Goal: Task Accomplishment & Management: Use online tool/utility

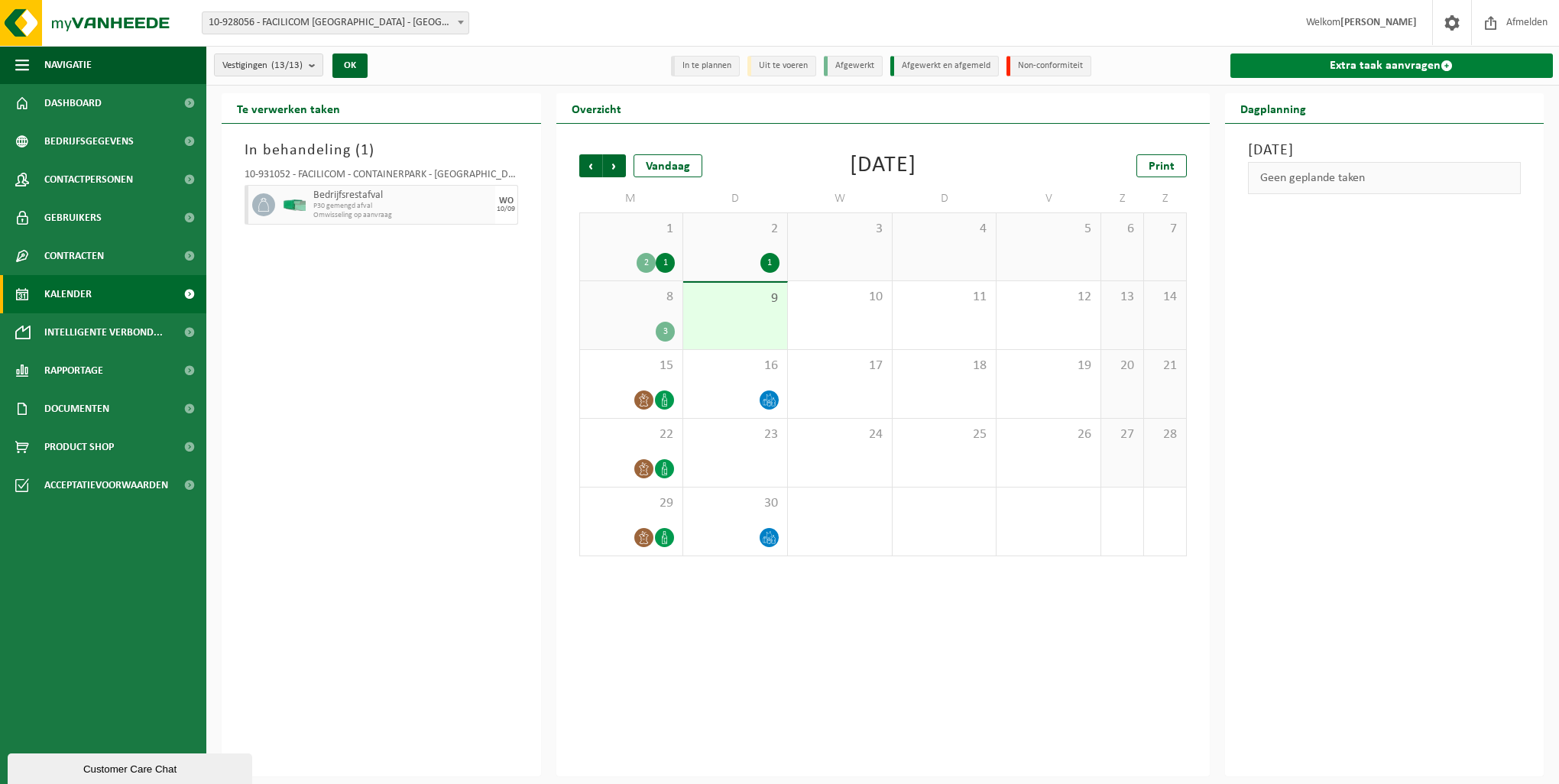
click at [1342, 64] on link "Extra taak aanvragen" at bounding box center [1392, 65] width 323 height 24
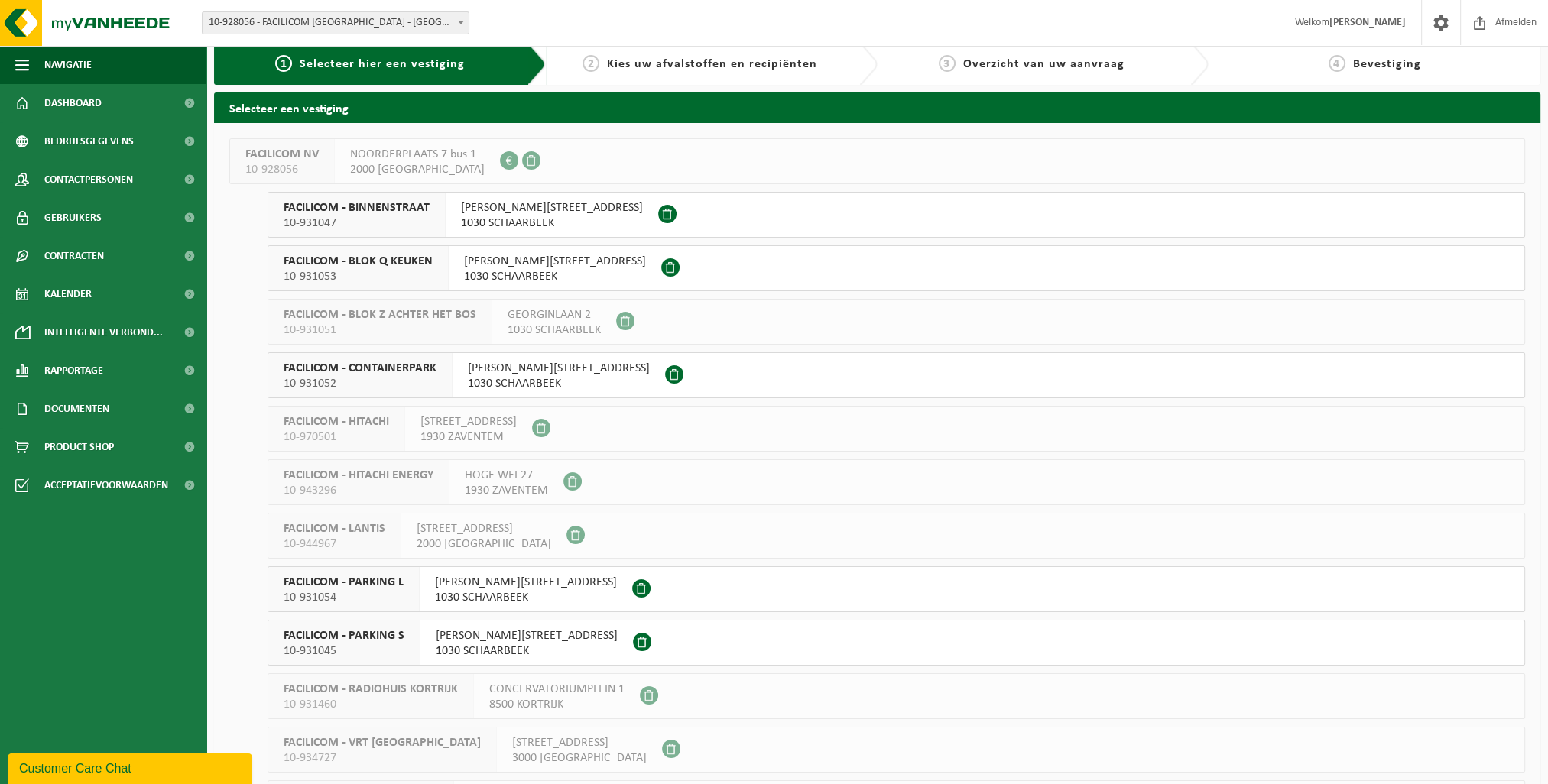
scroll to position [113, 0]
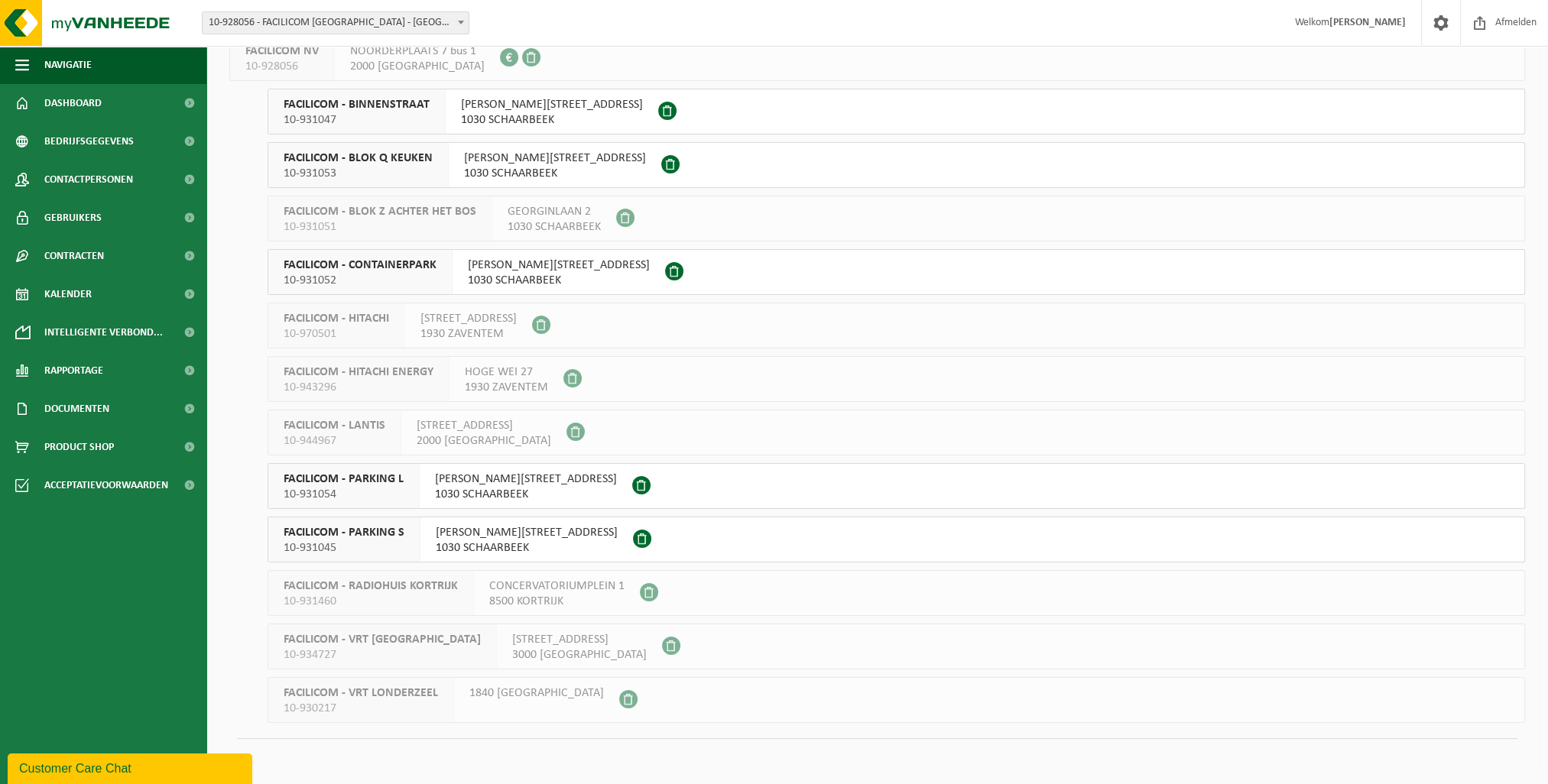
click at [482, 526] on span "AUGUST REYERSLAAN 52" at bounding box center [527, 533] width 182 height 15
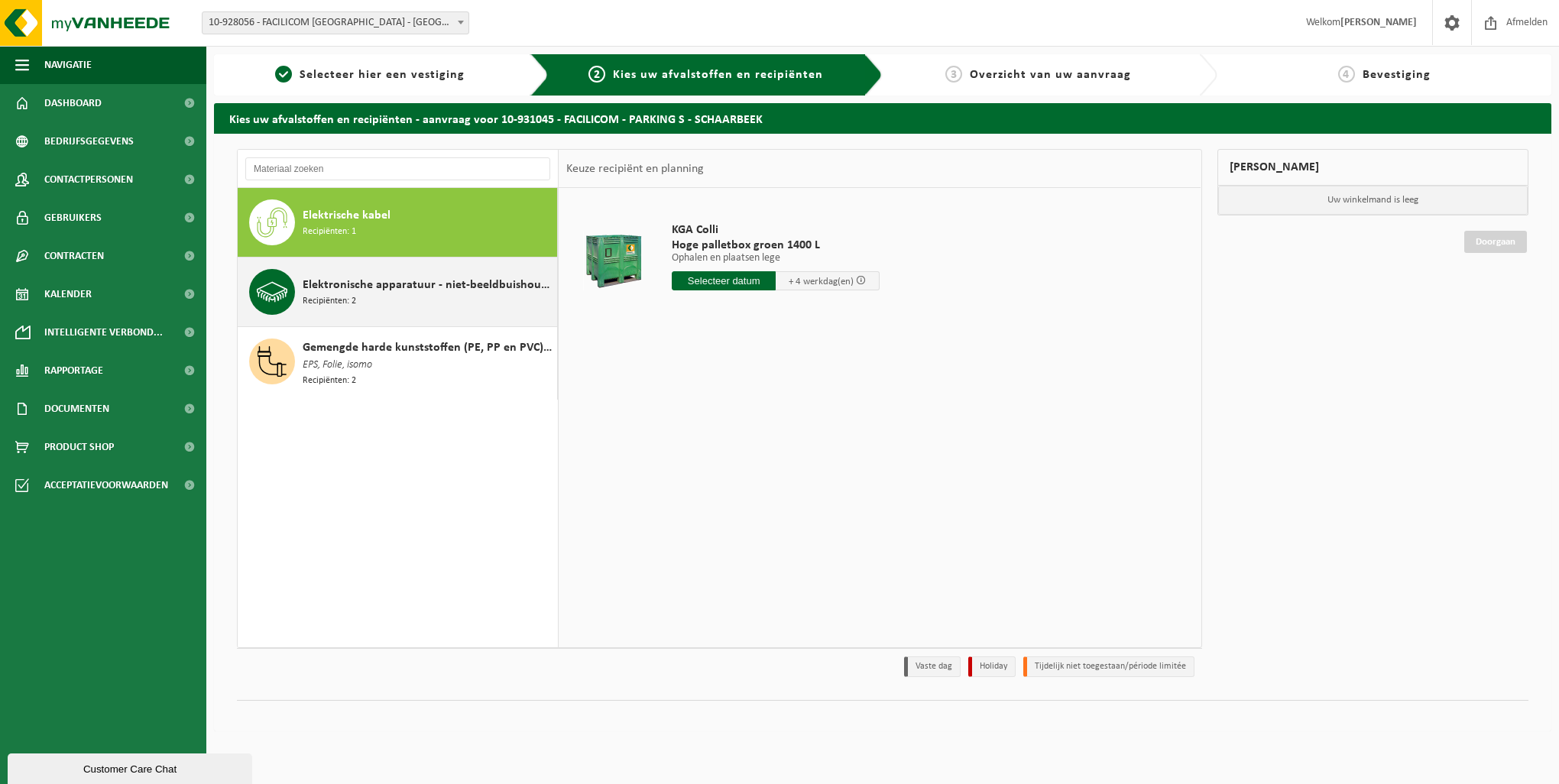
click at [339, 299] on span "Recipiënten: 2" at bounding box center [329, 301] width 53 height 15
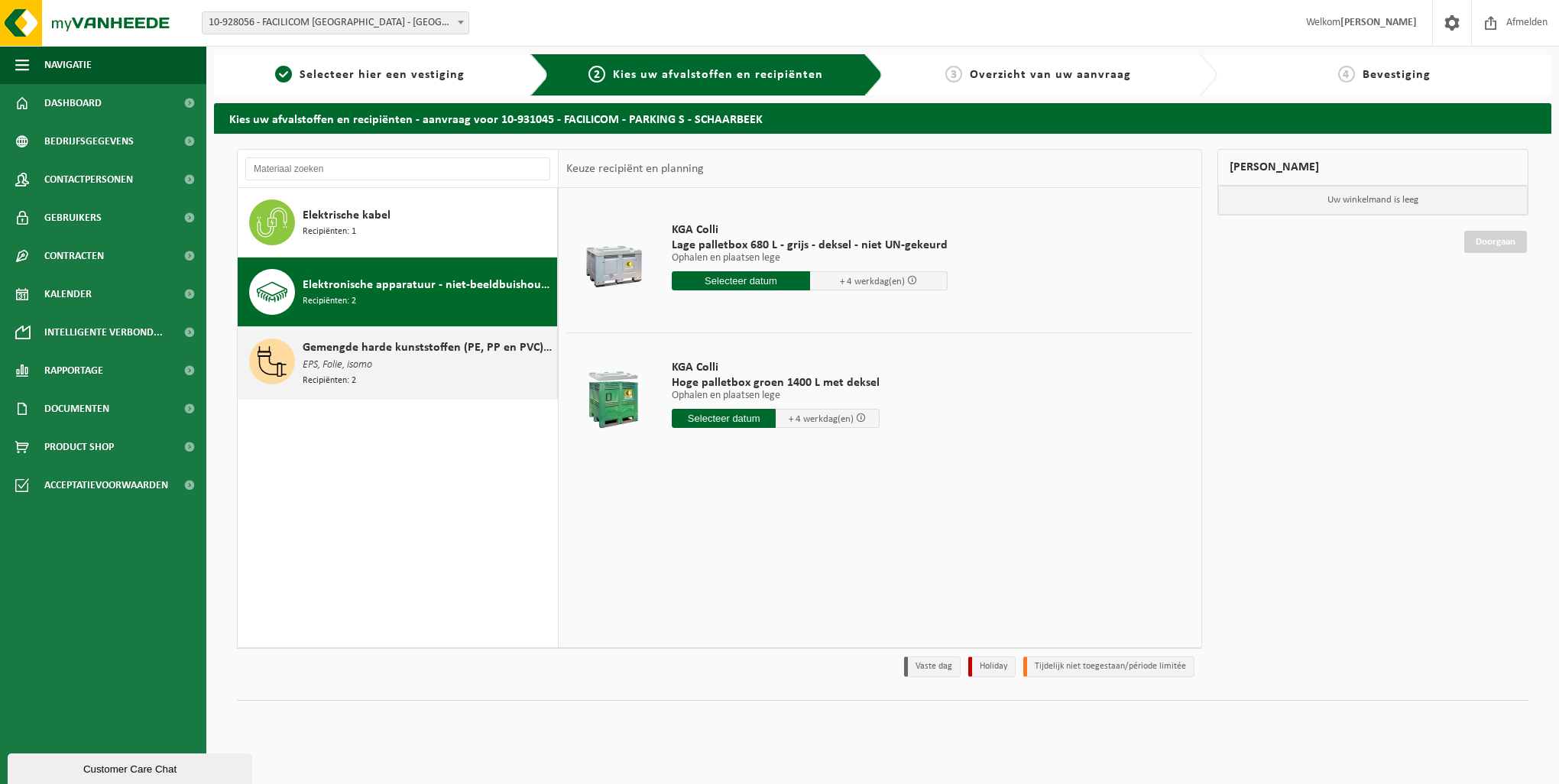
click at [372, 358] on span "EPS, Folie, isomo" at bounding box center [337, 365] width 70 height 17
